Goal: Book appointment/travel/reservation

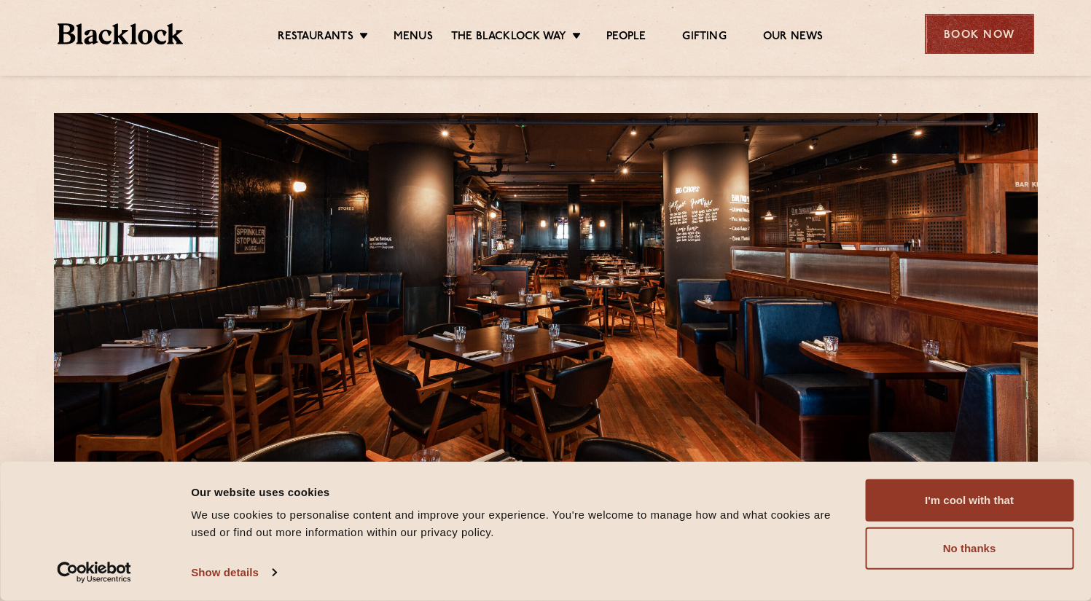
click at [964, 41] on div "Book Now" at bounding box center [978, 34] width 109 height 40
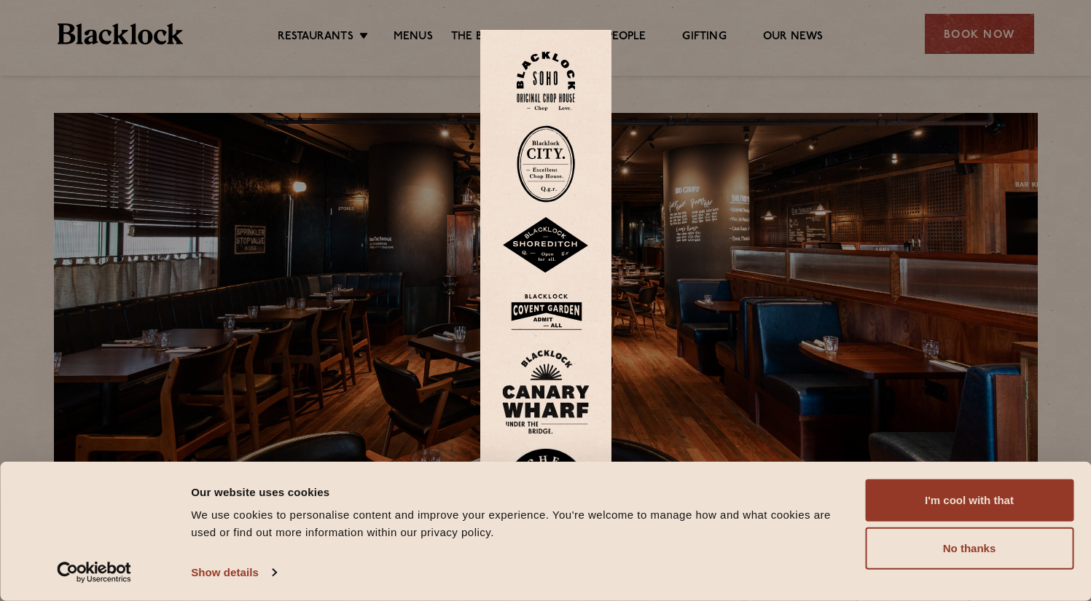
scroll to position [364, 0]
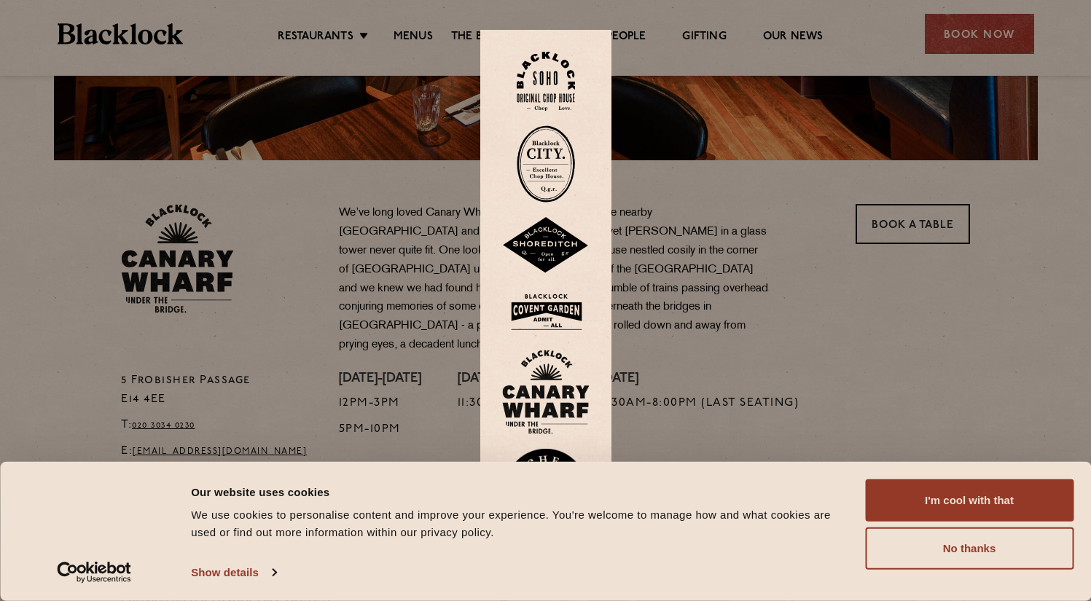
click at [564, 366] on img at bounding box center [545, 392] width 87 height 85
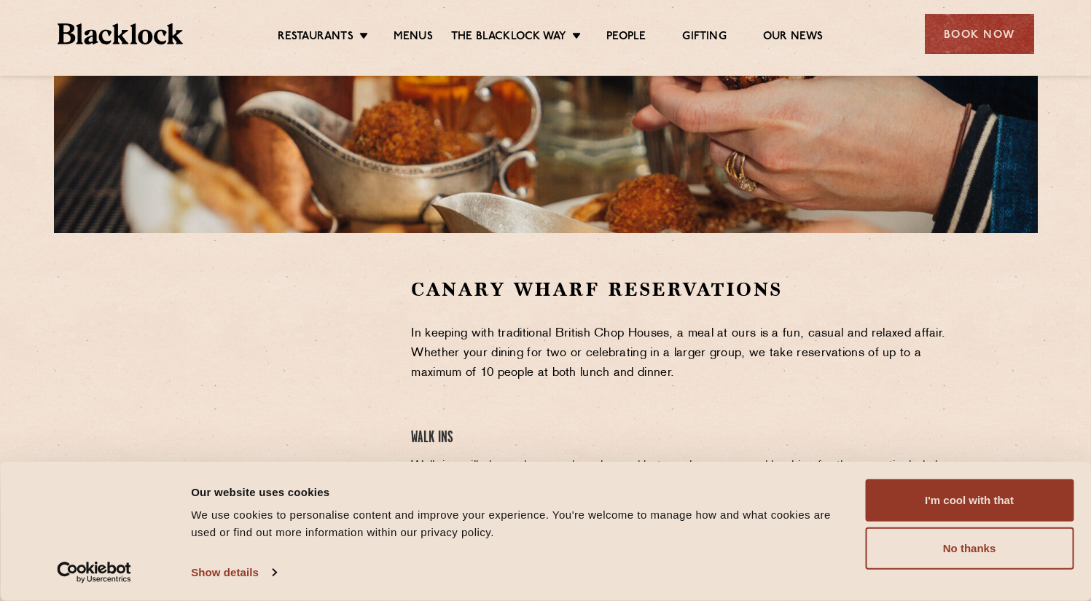
scroll to position [364, 0]
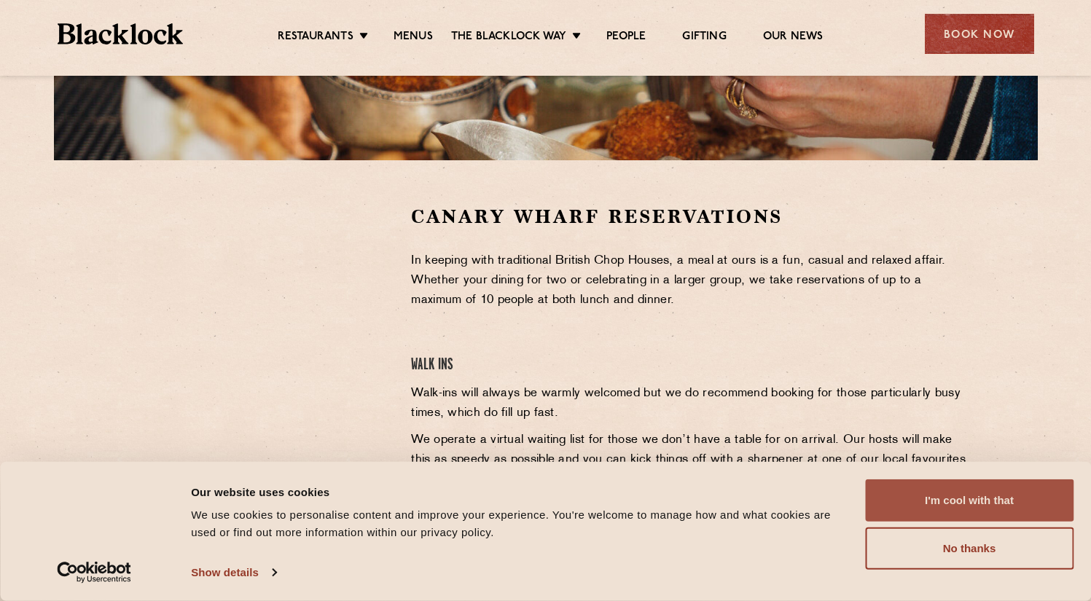
click at [972, 507] on button "I'm cool with that" at bounding box center [969, 500] width 208 height 42
